Goal: Information Seeking & Learning: Learn about a topic

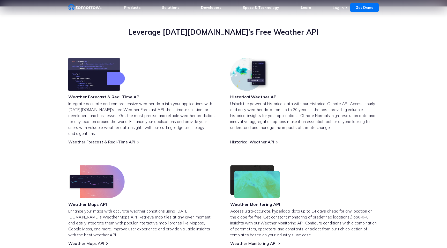
scroll to position [187, 0]
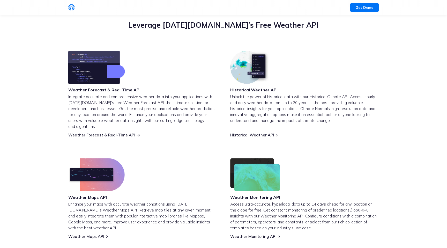
click at [99, 132] on link "Weather Forecast & Real-Time API" at bounding box center [101, 134] width 67 height 5
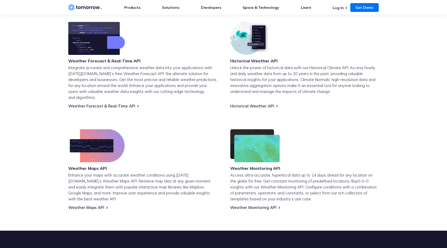
scroll to position [195, 0]
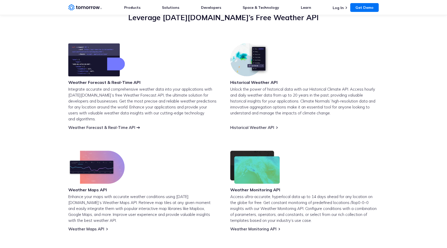
click at [110, 125] on link "Weather Forecast & Real-Time API" at bounding box center [101, 127] width 67 height 5
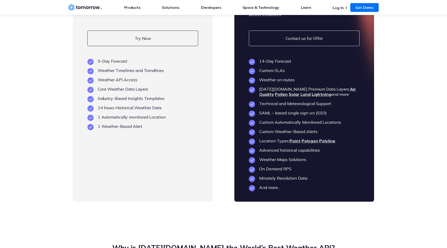
scroll to position [1265, 0]
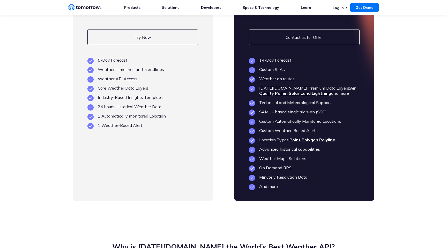
click at [154, 113] on li "1 Automatically monitored Location" at bounding box center [142, 115] width 111 height 5
drag, startPoint x: 154, startPoint y: 103, endPoint x: 92, endPoint y: 104, distance: 62.9
click at [92, 113] on li "1 Automatically monitored Location" at bounding box center [142, 115] width 111 height 5
click at [62, 105] on section "Flexible Plans Built to Scale as You Grow Free For individuals or teams just ge…" at bounding box center [223, 76] width 447 height 292
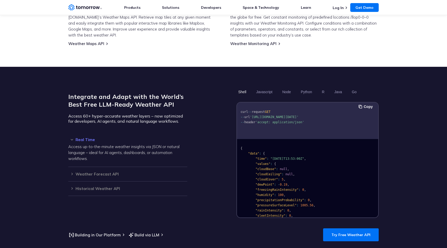
scroll to position [375, 0]
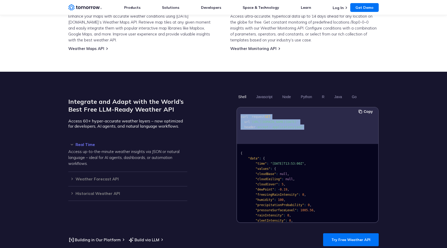
drag, startPoint x: 308, startPoint y: 127, endPoint x: 240, endPoint y: 111, distance: 69.5
click at [240, 111] on pre "curl -- request GET -- url '[URL][DOMAIN_NAME][DATE]' -- header 'accept: applic…" at bounding box center [307, 121] width 141 height 24
